Goal: Task Accomplishment & Management: Manage account settings

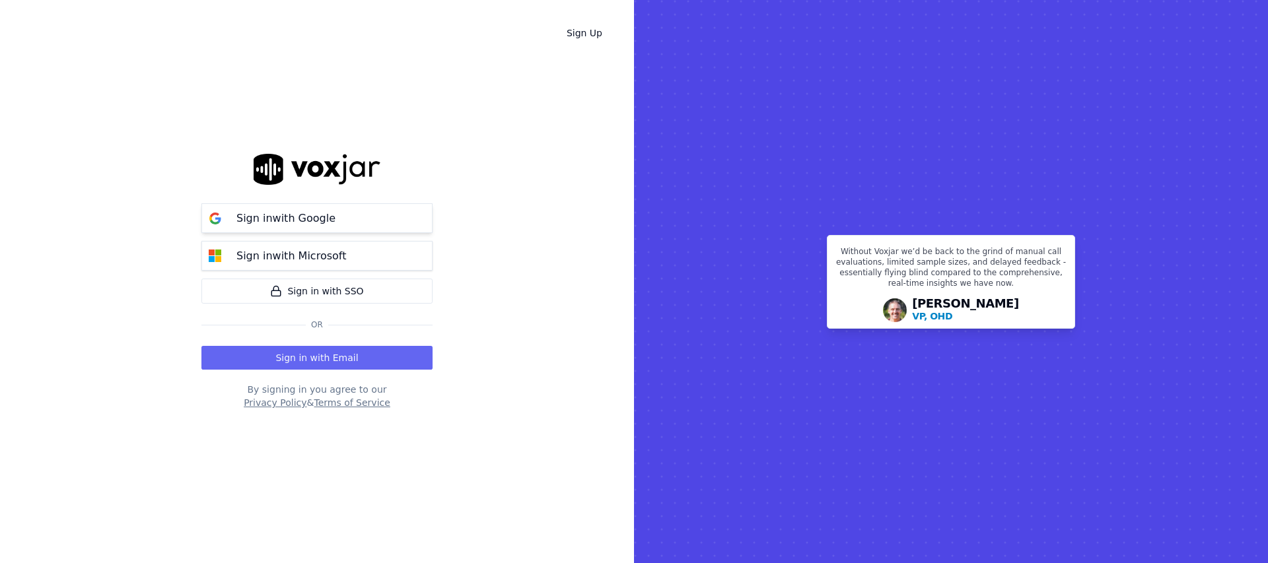
click at [343, 221] on button "Sign in with Google" at bounding box center [316, 218] width 231 height 30
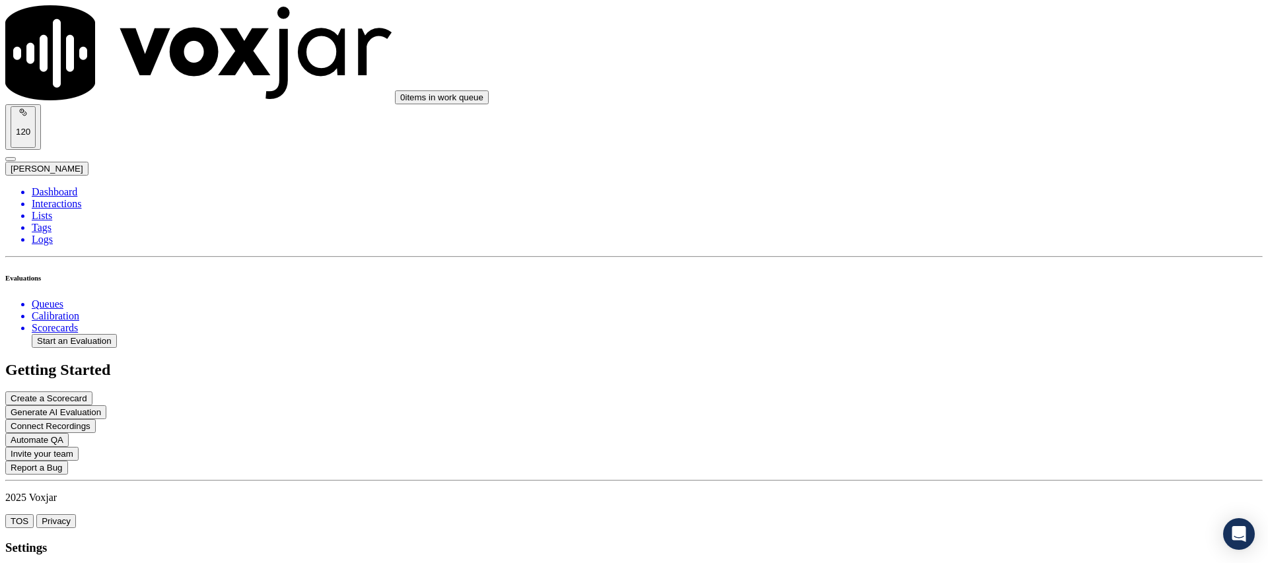
click at [53, 563] on link "agents" at bounding box center [39, 573] width 27 height 11
click at [1179, 104] on div "120 Bailey Ferguson" at bounding box center [634, 139] width 1258 height 71
click at [83, 164] on span "Bailey Ferguson" at bounding box center [47, 169] width 73 height 10
click at [1179, 83] on div "Log out" at bounding box center [1156, 76] width 83 height 13
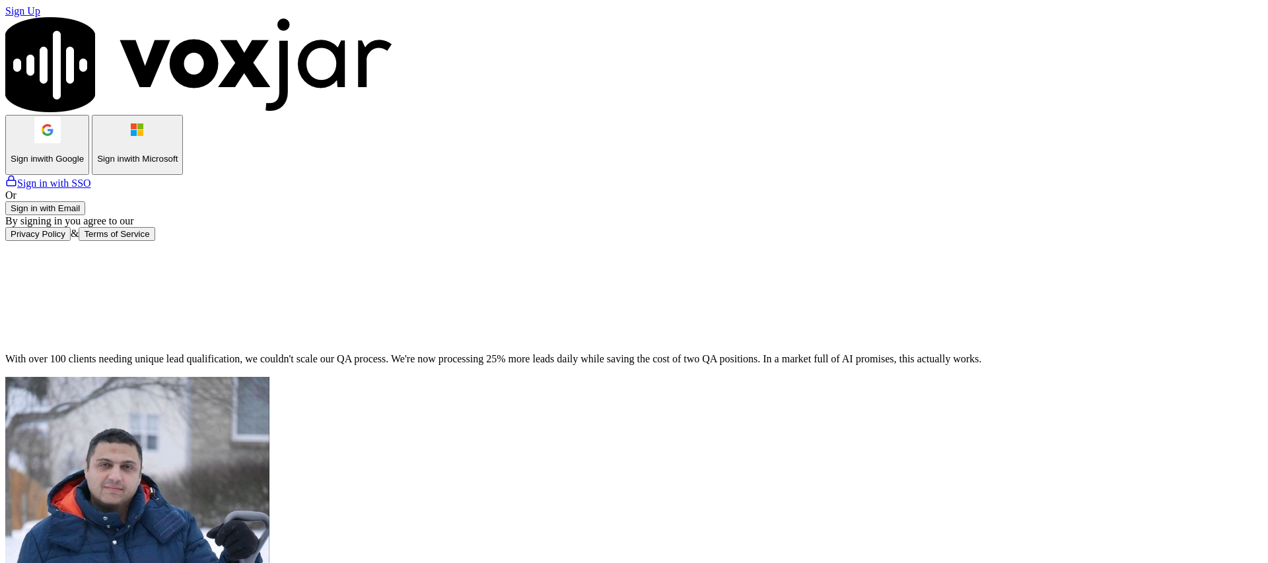
click at [84, 164] on p "Sign in with Google" at bounding box center [47, 159] width 73 height 10
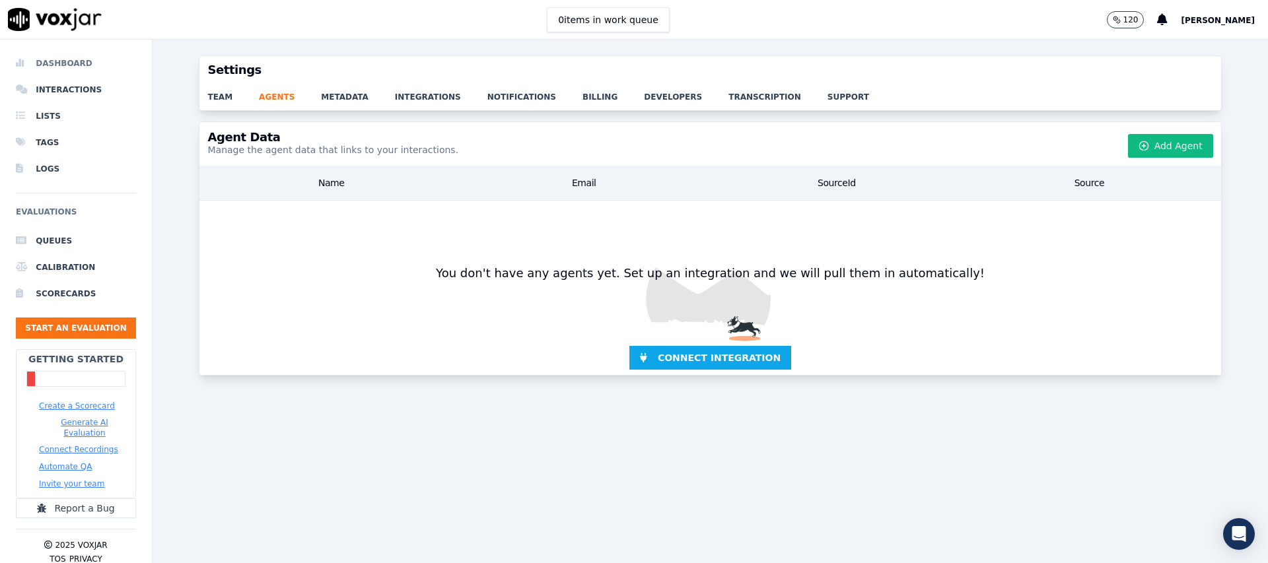
click at [78, 60] on li "Dashboard" at bounding box center [76, 63] width 120 height 26
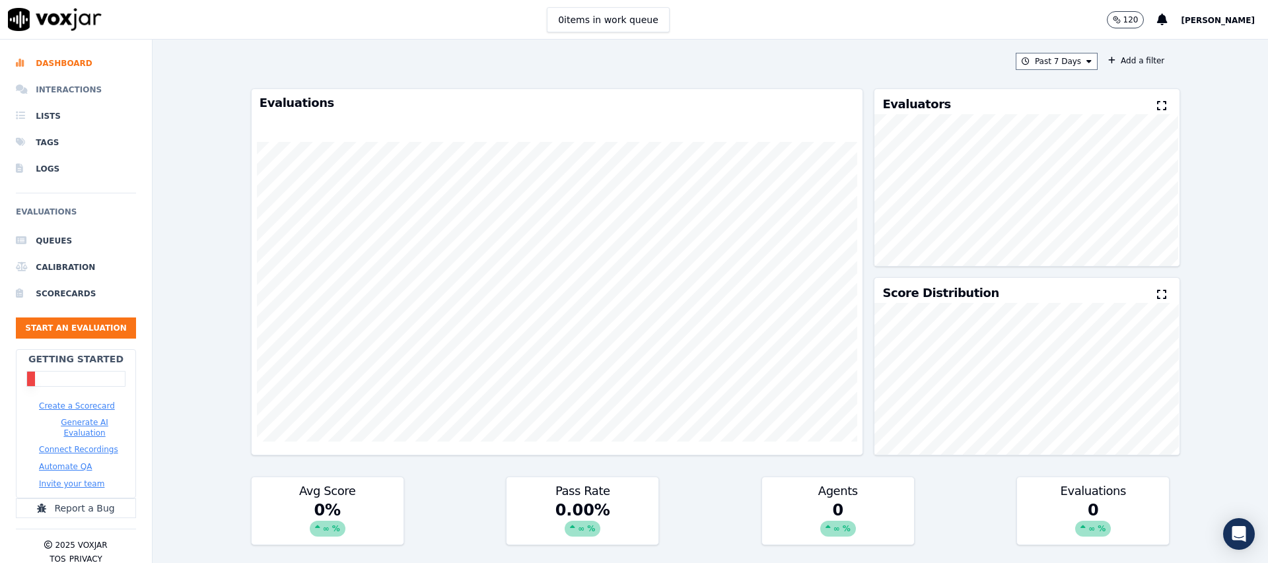
click at [82, 92] on li "Interactions" at bounding box center [76, 90] width 120 height 26
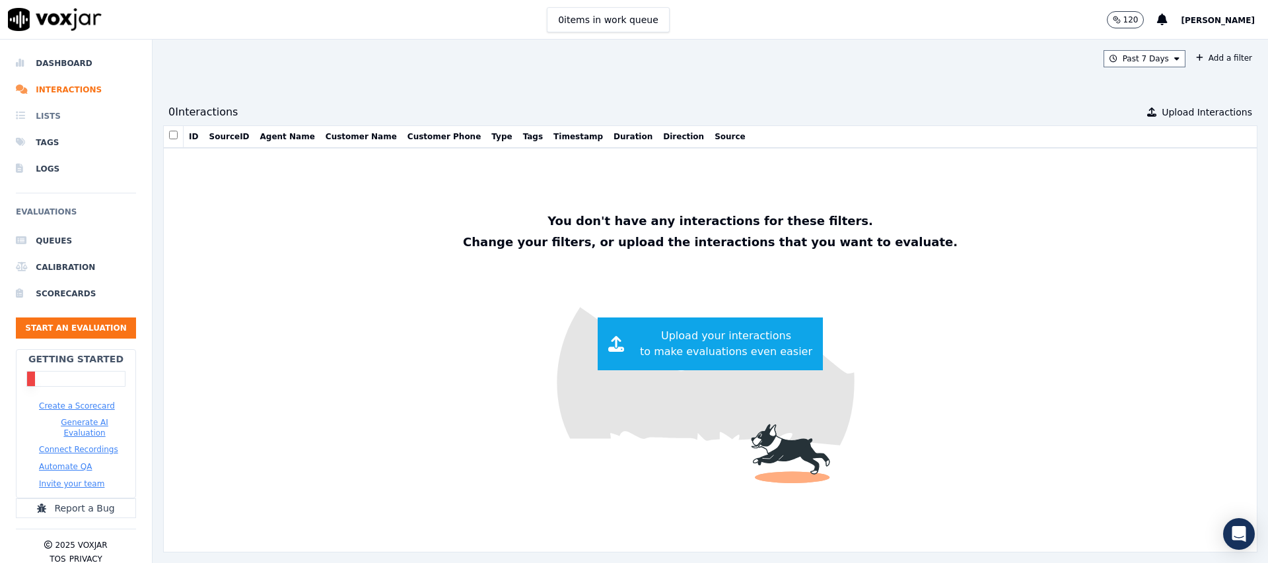
click at [80, 119] on li "Lists" at bounding box center [76, 116] width 120 height 26
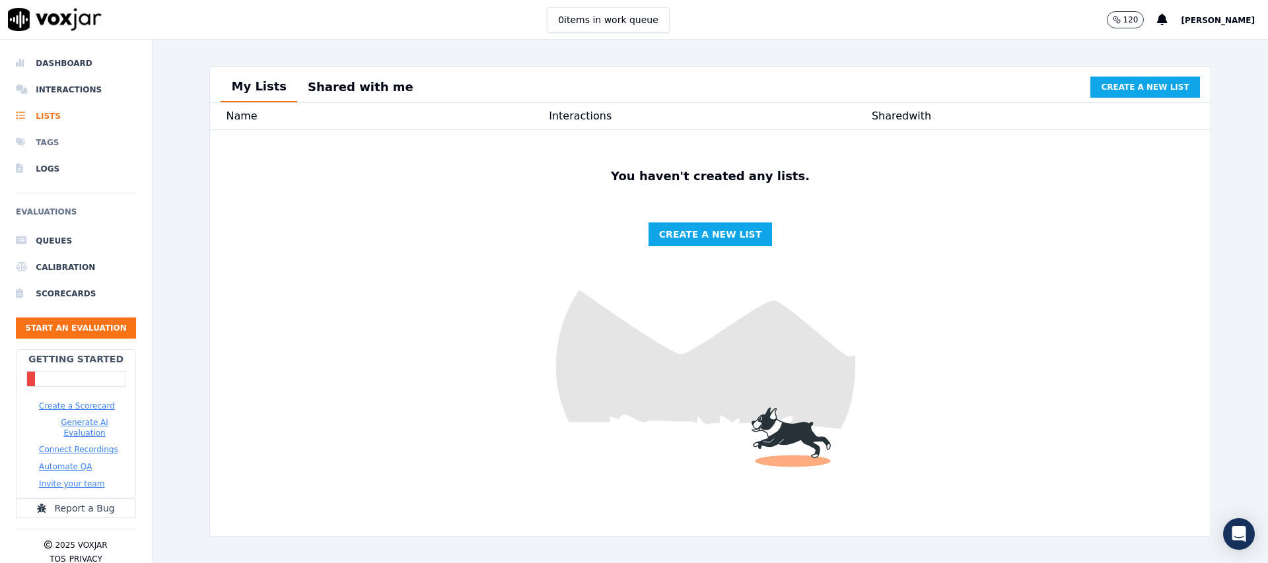
click at [71, 140] on li "Tags" at bounding box center [76, 142] width 120 height 26
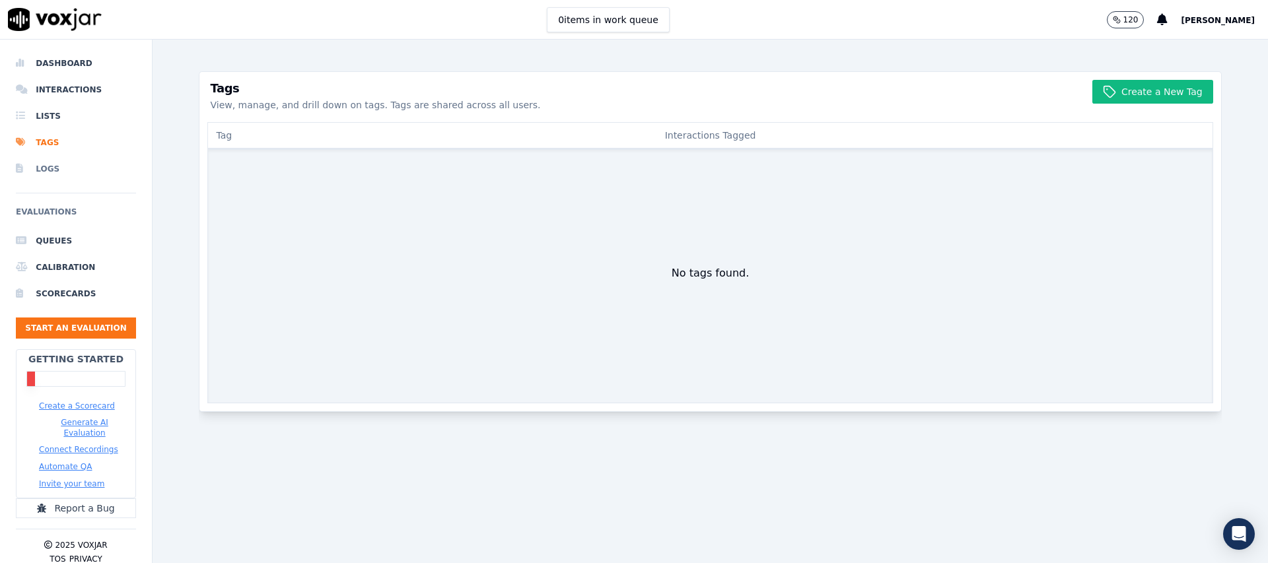
click at [66, 176] on li "Logs" at bounding box center [76, 169] width 120 height 26
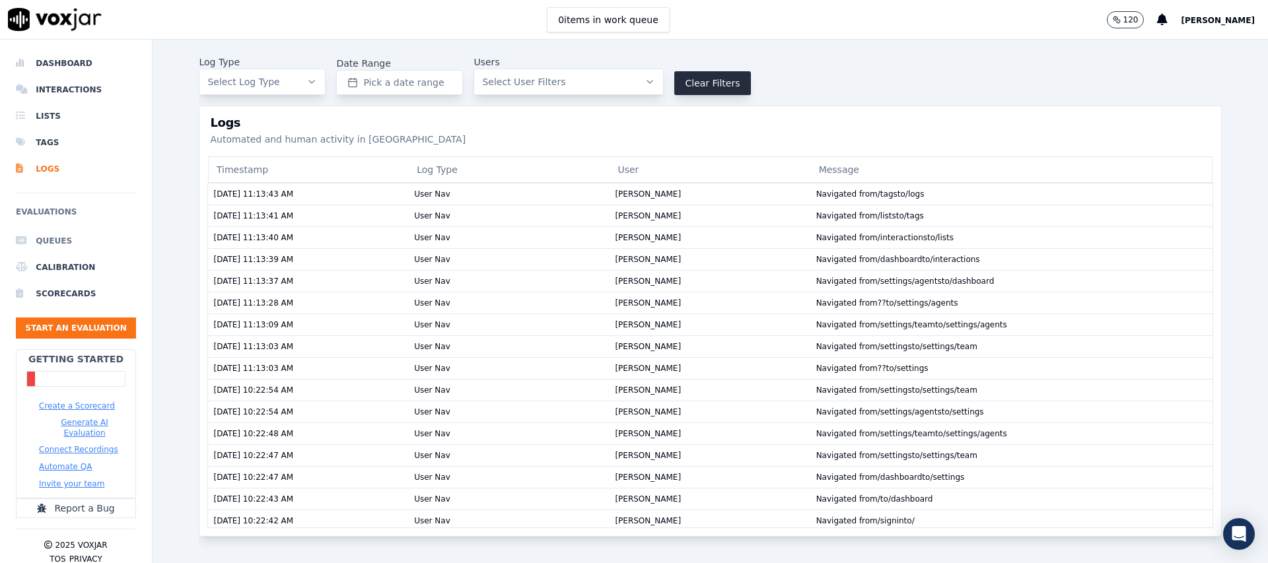
click at [70, 241] on li "Queues" at bounding box center [76, 241] width 120 height 26
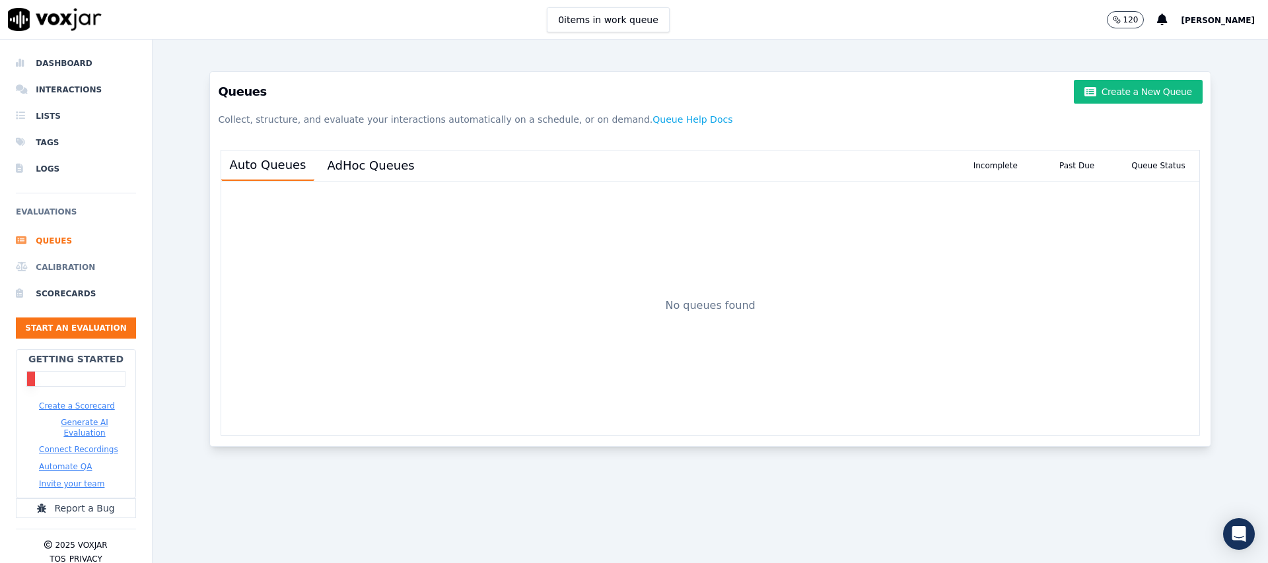
click at [68, 262] on li "Calibration" at bounding box center [76, 267] width 120 height 26
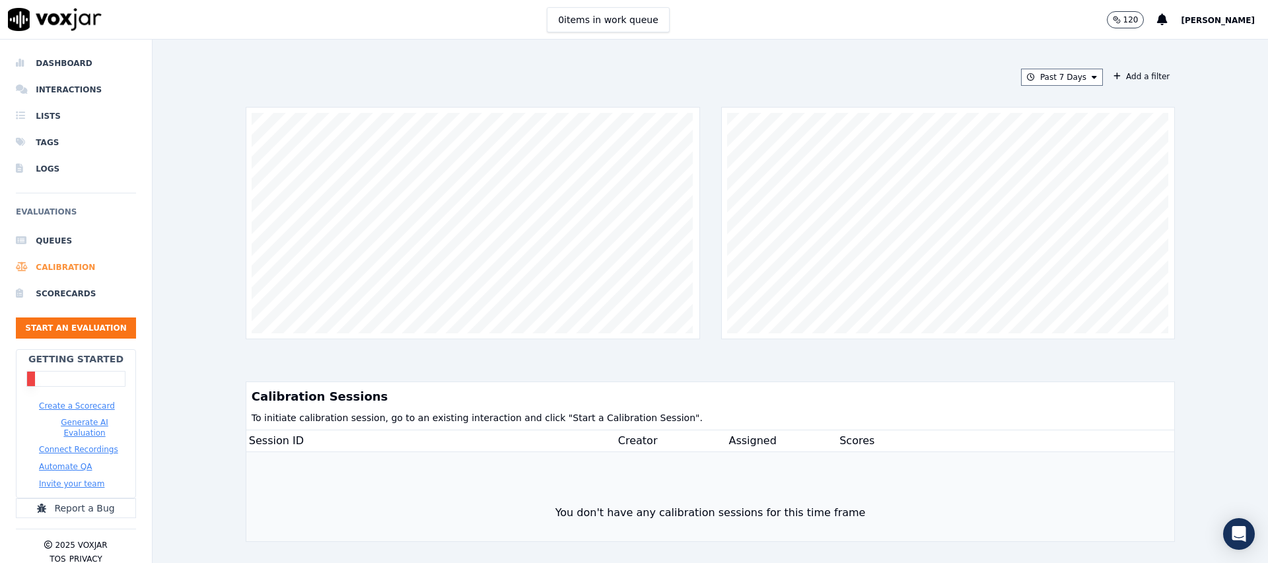
click at [68, 272] on li "Calibration" at bounding box center [76, 267] width 120 height 26
click at [74, 291] on li "Scorecards" at bounding box center [76, 294] width 120 height 26
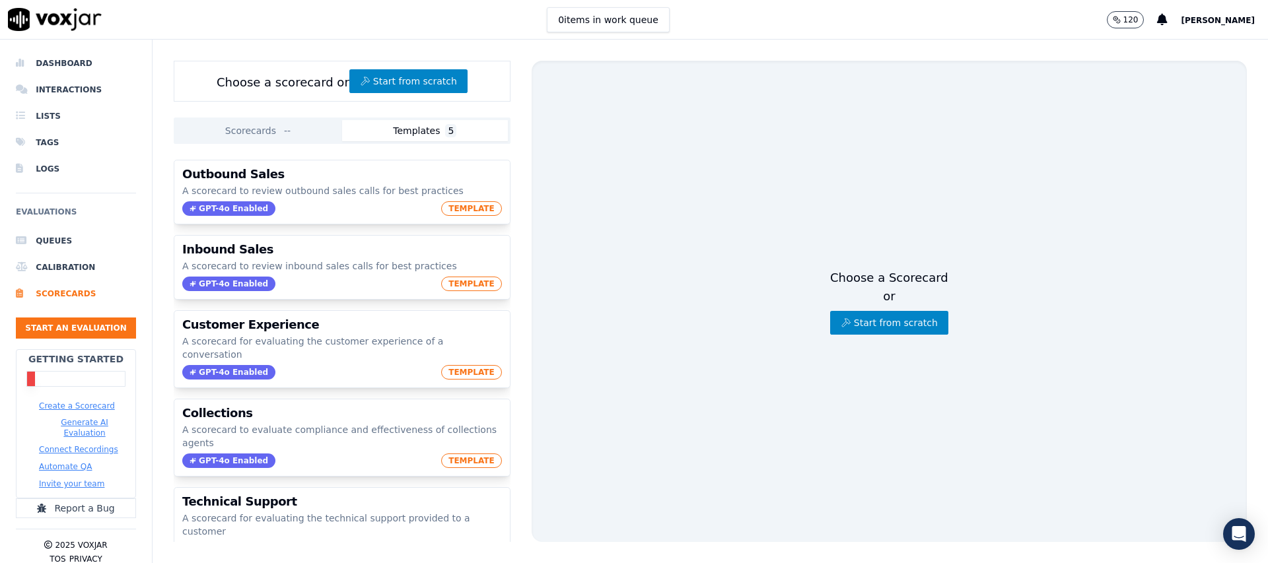
drag, startPoint x: 1234, startPoint y: 19, endPoint x: 1227, endPoint y: 19, distance: 7.3
click at [1234, 19] on span "Bailey Ferguson" at bounding box center [1218, 20] width 74 height 9
click at [1159, 66] on div "Billing" at bounding box center [1188, 65] width 141 height 21
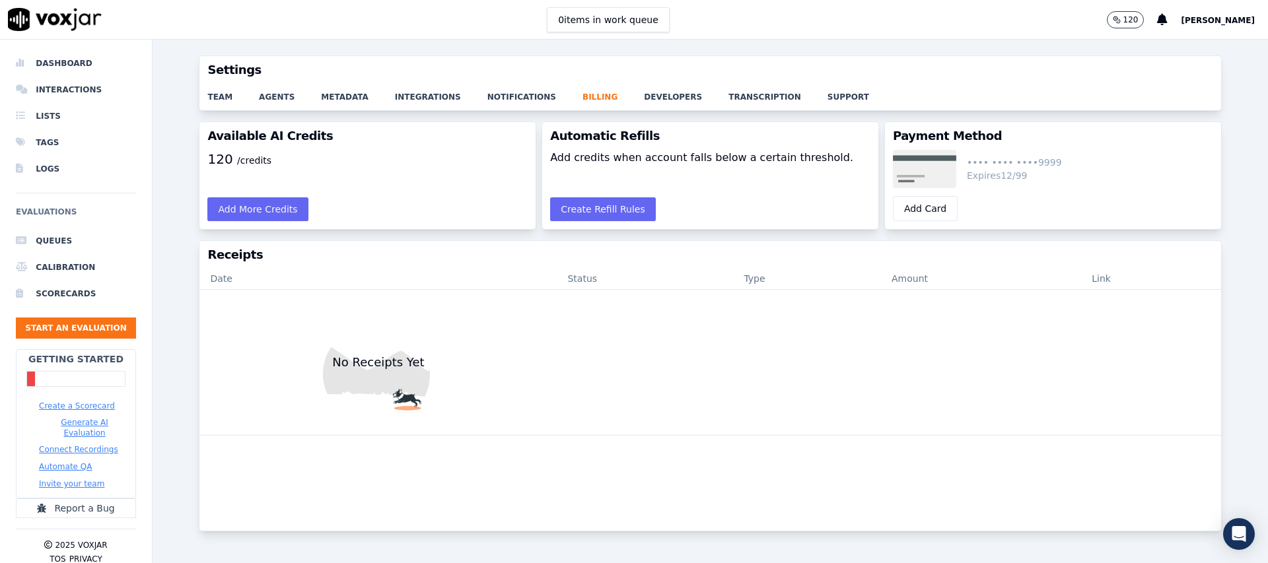
click at [1216, 26] on button "Bailey Ferguson" at bounding box center [1224, 20] width 87 height 16
click at [1180, 120] on div "Log out" at bounding box center [1188, 113] width 141 height 21
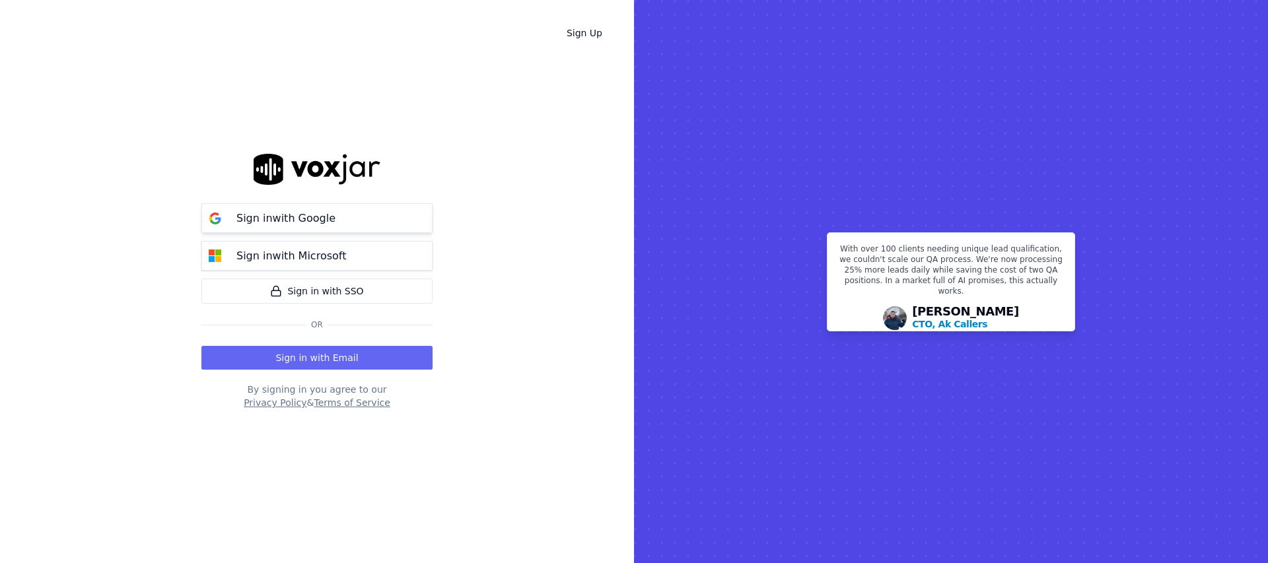
click at [285, 213] on p "Sign in with Google" at bounding box center [285, 219] width 99 height 16
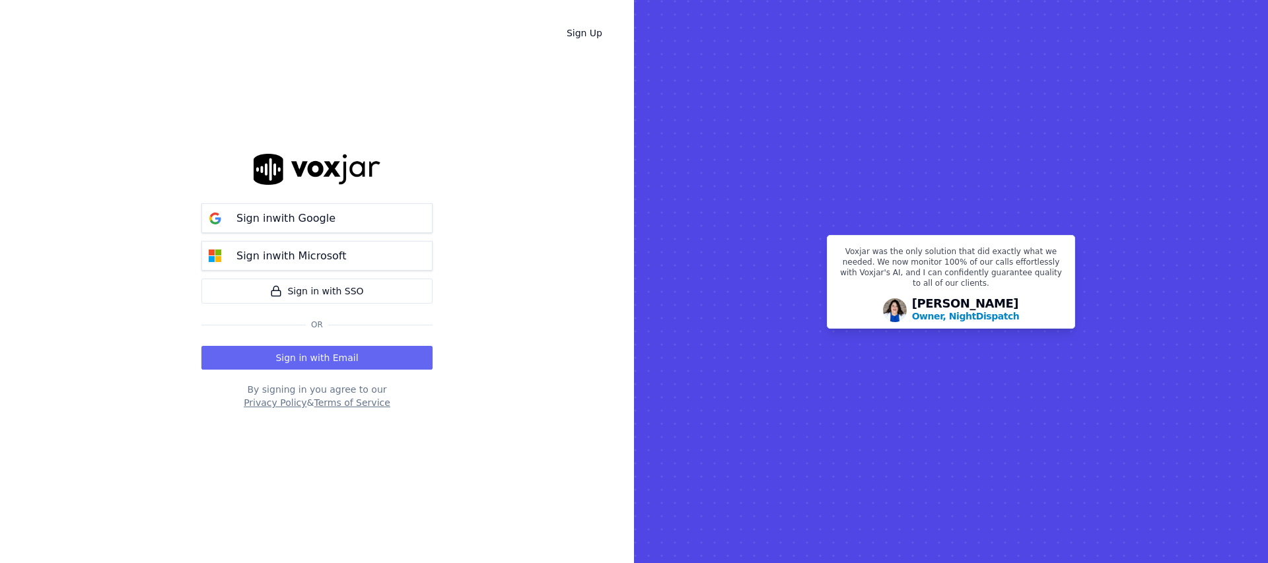
click at [104, 67] on div "Sign Up Sign in with Google Sign in with Microsoft Sign in with SSO Or Sign in …" at bounding box center [317, 281] width 634 height 563
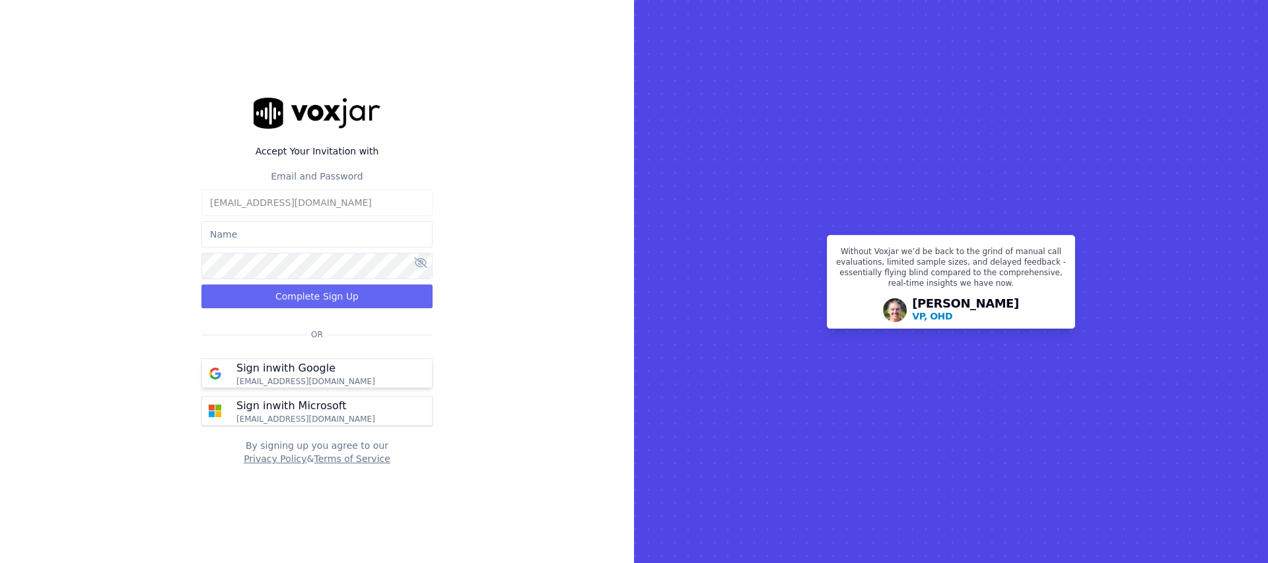
type input "[EMAIL_ADDRESS][DOMAIN_NAME]"
click at [360, 378] on button "Sign in with Google [EMAIL_ADDRESS][DOMAIN_NAME]" at bounding box center [316, 374] width 231 height 30
